Goal: Navigation & Orientation: Find specific page/section

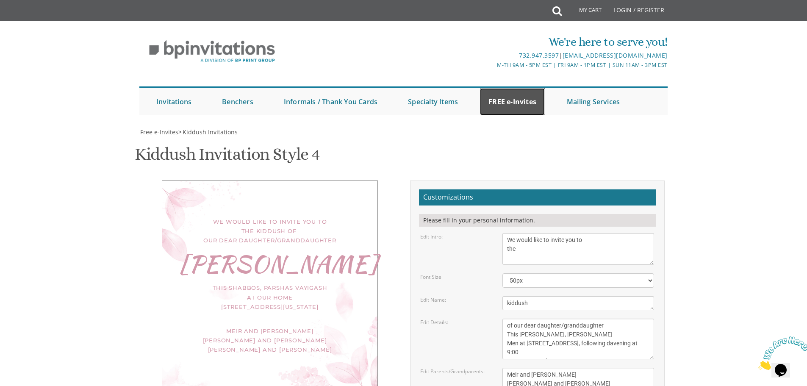
click at [502, 108] on link "FREE e-Invites" at bounding box center [512, 101] width 65 height 27
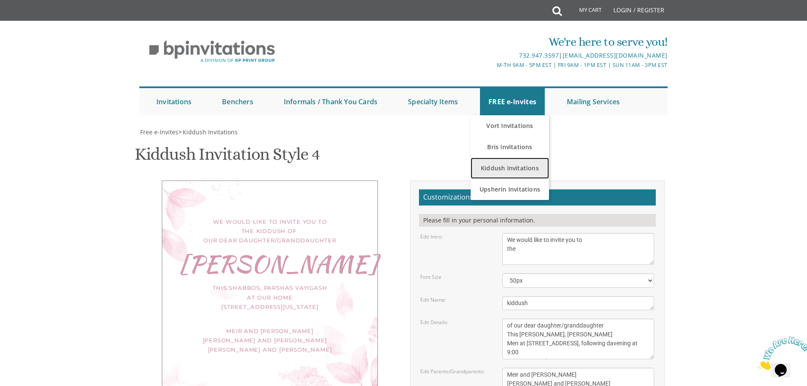
click at [519, 174] on link "Kiddush Invitations" at bounding box center [510, 168] width 78 height 21
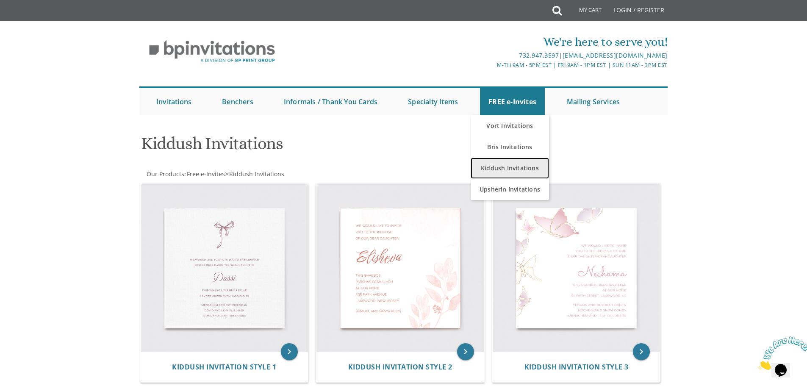
click at [522, 164] on link "Kiddush Invitations" at bounding box center [510, 168] width 78 height 21
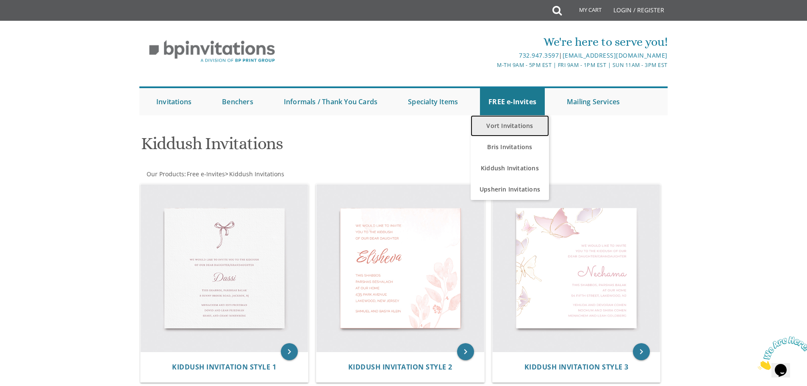
click at [514, 122] on link "Vort Invitations" at bounding box center [510, 125] width 78 height 21
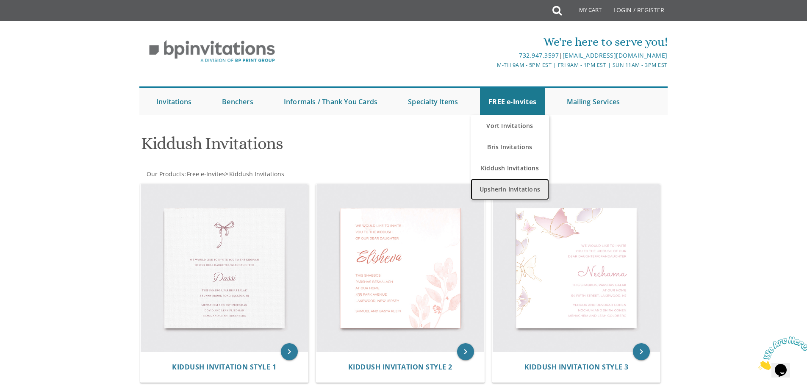
click at [513, 183] on link "Upsherin Invitations" at bounding box center [510, 189] width 78 height 21
click at [512, 189] on link "Upsherin Invitations" at bounding box center [510, 189] width 78 height 21
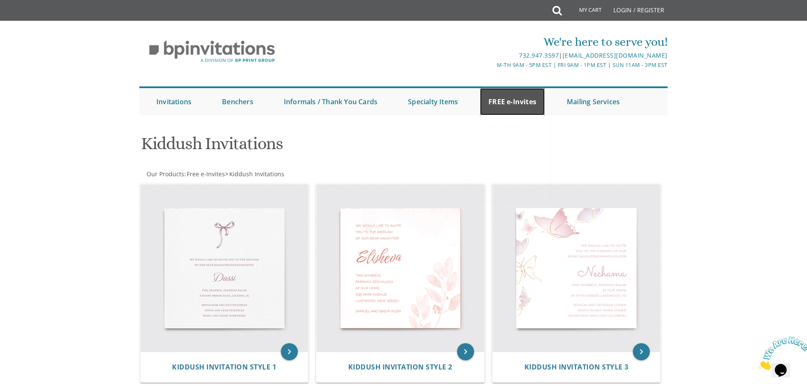
click at [513, 111] on link "FREE e-Invites" at bounding box center [512, 101] width 65 height 27
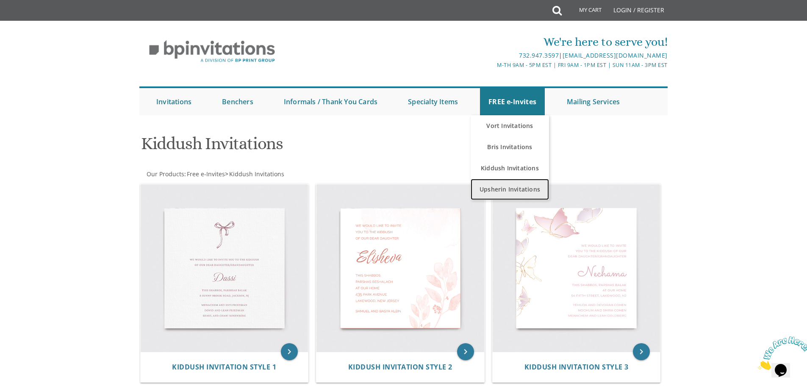
click at [511, 187] on link "Upsherin Invitations" at bounding box center [510, 189] width 78 height 21
